Goal: Check status: Check status

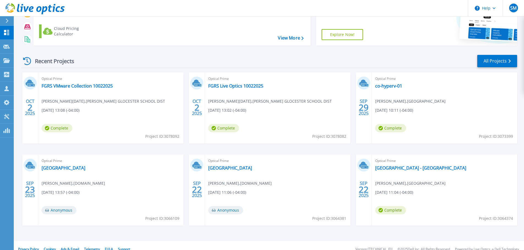
scroll to position [54, 0]
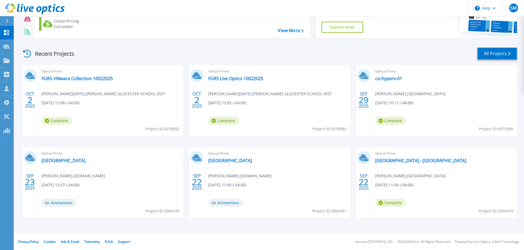
click at [496, 53] on link "All Projects" at bounding box center [497, 54] width 40 height 12
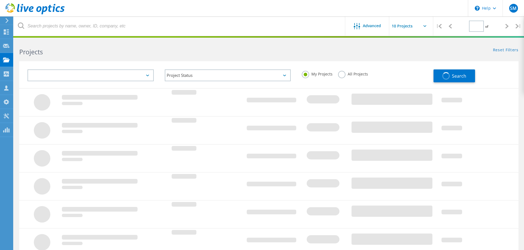
type input "1"
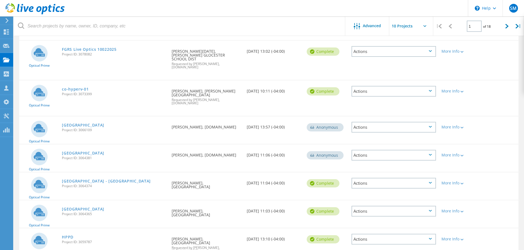
scroll to position [89, 0]
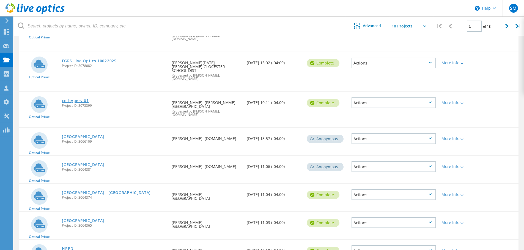
click at [75, 99] on link "co-hyperv-01" at bounding box center [75, 101] width 27 height 4
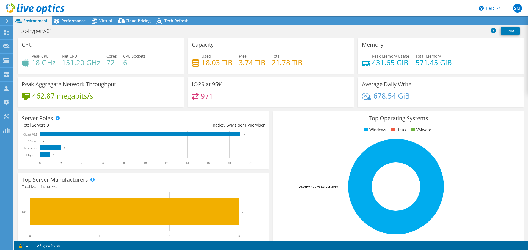
select select "USD"
click at [72, 21] on span "Performance" at bounding box center [73, 20] width 24 height 5
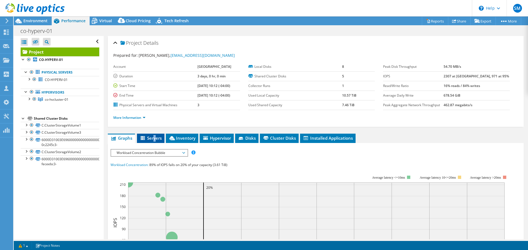
click at [155, 141] on li "Servers" at bounding box center [150, 138] width 27 height 9
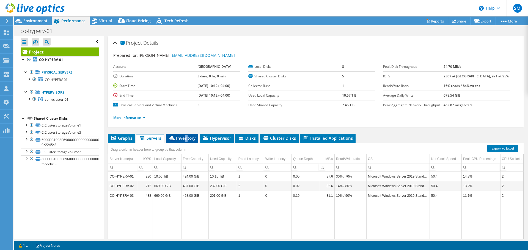
click at [187, 141] on span "Inventory" at bounding box center [181, 137] width 27 height 5
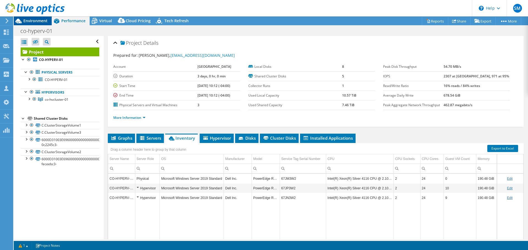
click at [37, 20] on span "Environment" at bounding box center [35, 20] width 24 height 5
